Goal: Information Seeking & Learning: Learn about a topic

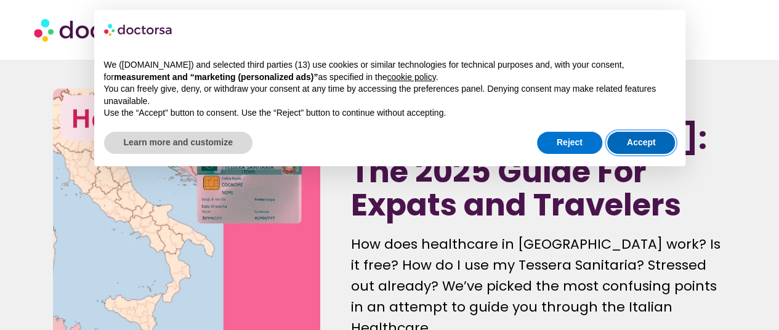
click at [617, 146] on button "Accept" at bounding box center [641, 143] width 68 height 22
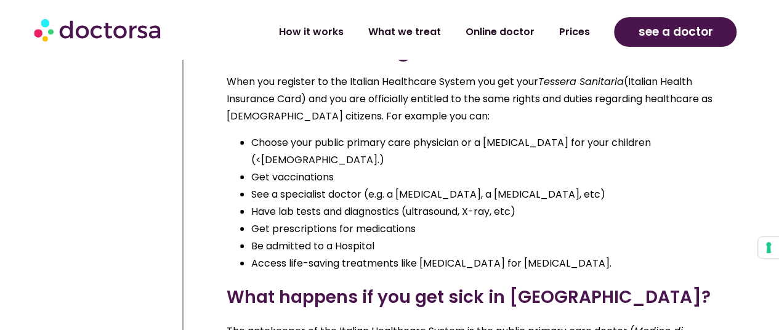
scroll to position [4432, 0]
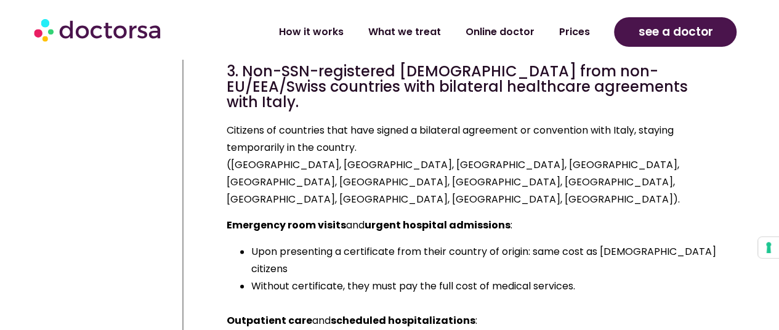
scroll to position [7794, 0]
drag, startPoint x: 280, startPoint y: 163, endPoint x: 361, endPoint y: 187, distance: 84.7
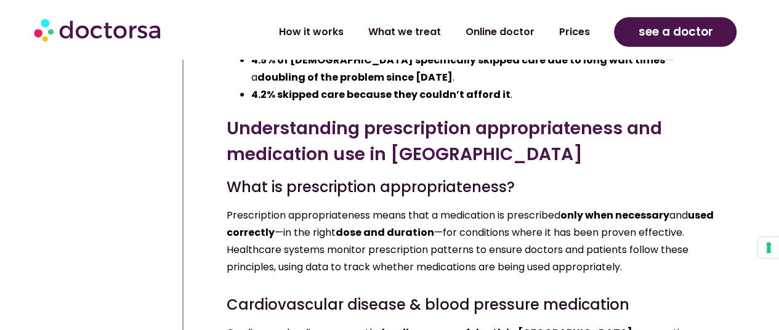
scroll to position [13189, 0]
